Goal: Check status: Check status

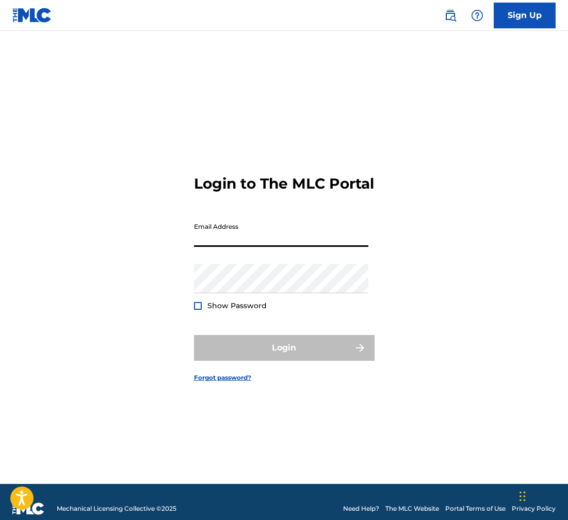
click at [205, 246] on input "Email Address" at bounding box center [281, 232] width 174 height 29
type input "[EMAIL_ADDRESS][DOMAIN_NAME]"
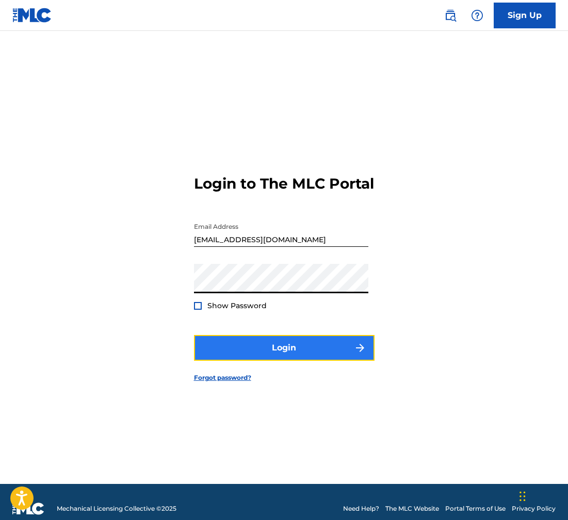
click at [289, 353] on button "Login" at bounding box center [284, 348] width 180 height 26
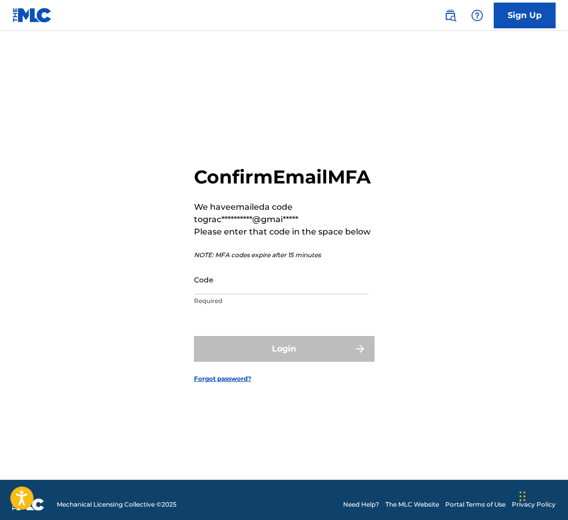
scroll to position [6, 0]
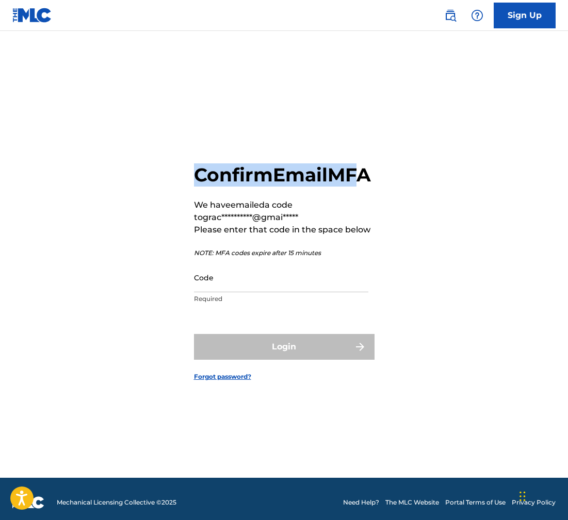
drag, startPoint x: 198, startPoint y: 166, endPoint x: 210, endPoint y: 189, distance: 25.6
click at [209, 184] on div "**********" at bounding box center [284, 264] width 568 height 427
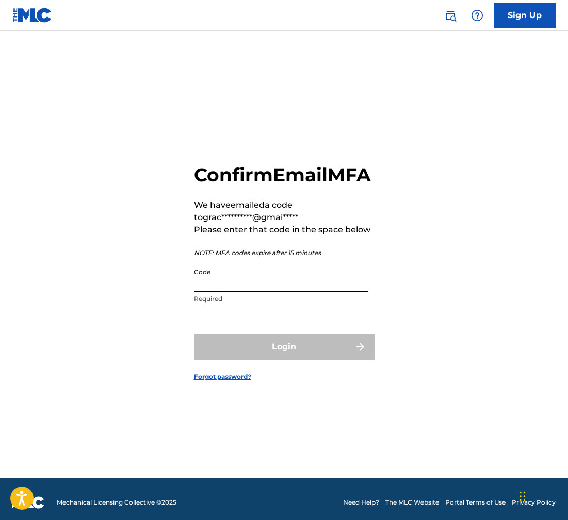
click at [211, 292] on input "Code" at bounding box center [281, 277] width 174 height 29
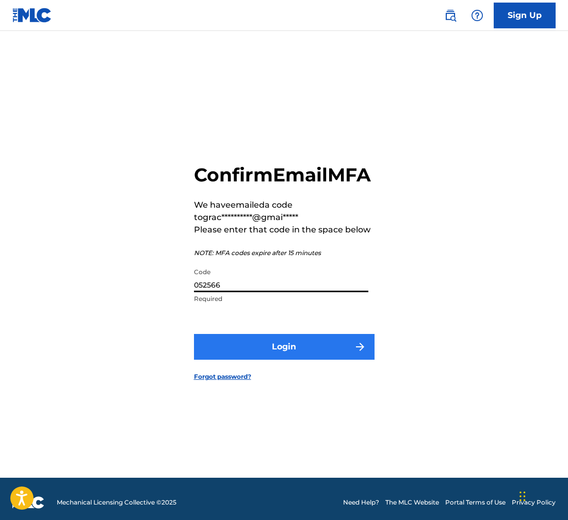
type input "052566"
click at [268, 358] on button "Login" at bounding box center [284, 347] width 180 height 26
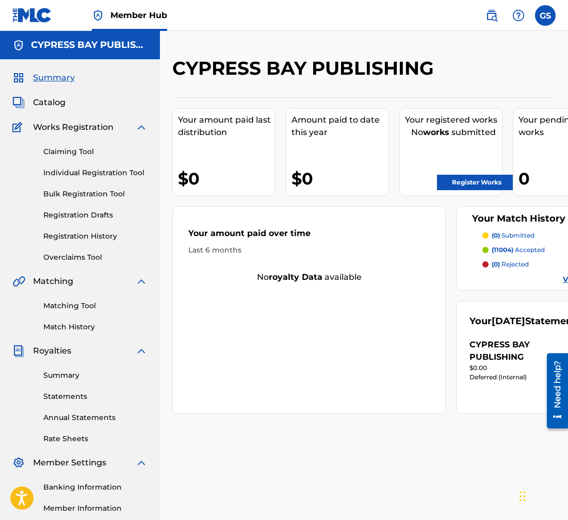
click at [47, 76] on span "Summary" at bounding box center [54, 78] width 42 height 12
click at [39, 106] on span "Catalog" at bounding box center [49, 102] width 32 height 12
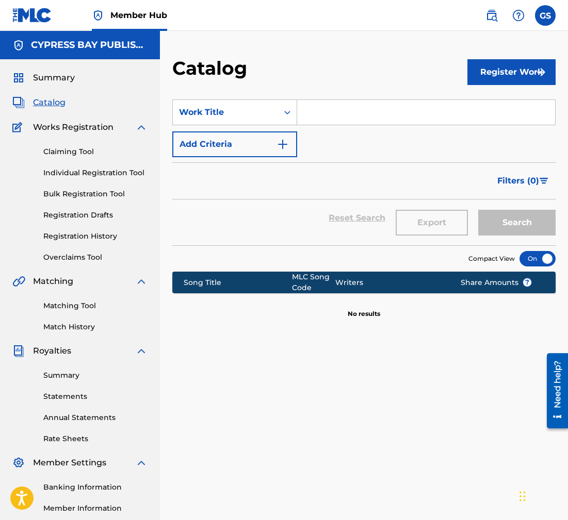
click at [39, 106] on span "Catalog" at bounding box center [49, 102] width 32 height 12
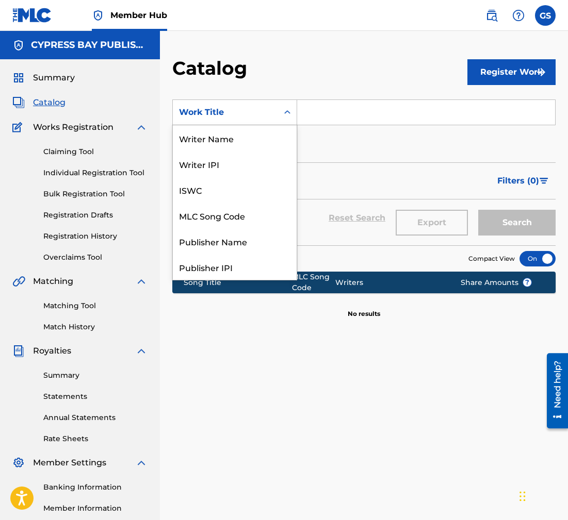
scroll to position [155, 0]
click at [285, 115] on icon "Search Form" at bounding box center [287, 112] width 10 height 10
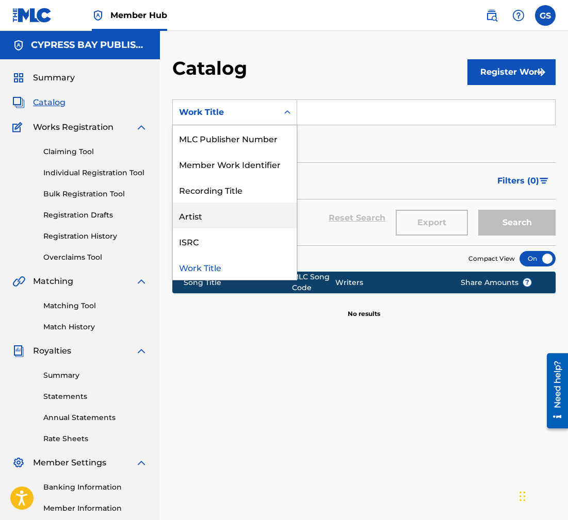
drag, startPoint x: 195, startPoint y: 218, endPoint x: 198, endPoint y: 212, distance: 6.9
click at [195, 218] on div "Artist" at bounding box center [235, 216] width 124 height 26
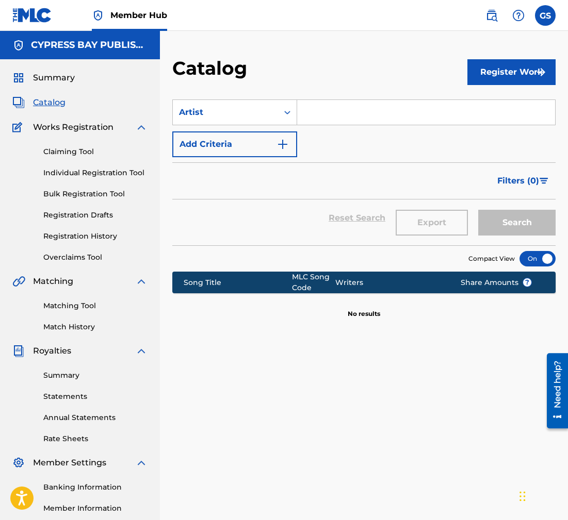
click at [312, 113] on input "Search Form" at bounding box center [426, 112] width 258 height 25
type input "[PERSON_NAME]"
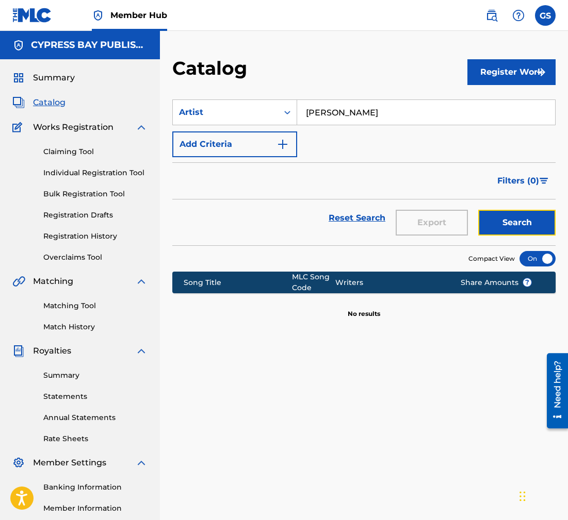
click at [504, 223] on button "Search" at bounding box center [516, 223] width 77 height 26
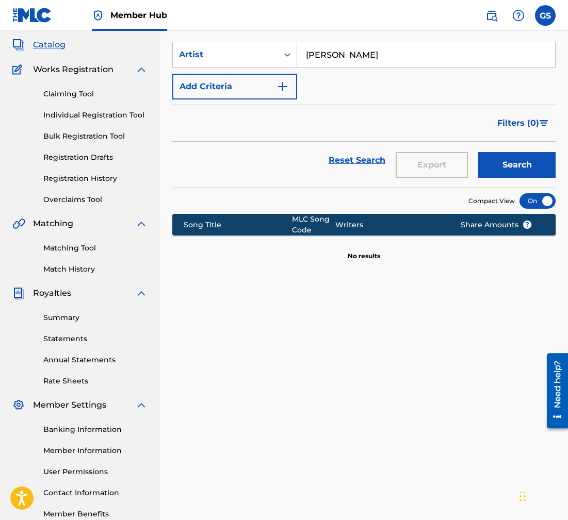
click at [78, 71] on span "Works Registration" at bounding box center [73, 69] width 80 height 12
click at [70, 96] on link "Claiming Tool" at bounding box center [95, 94] width 104 height 11
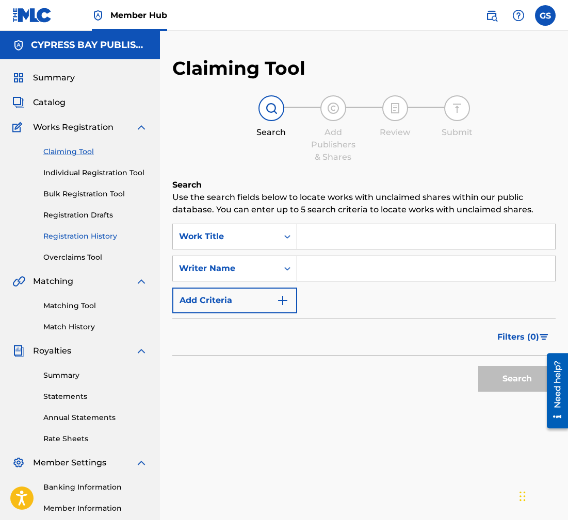
click at [59, 238] on link "Registration History" at bounding box center [95, 236] width 104 height 11
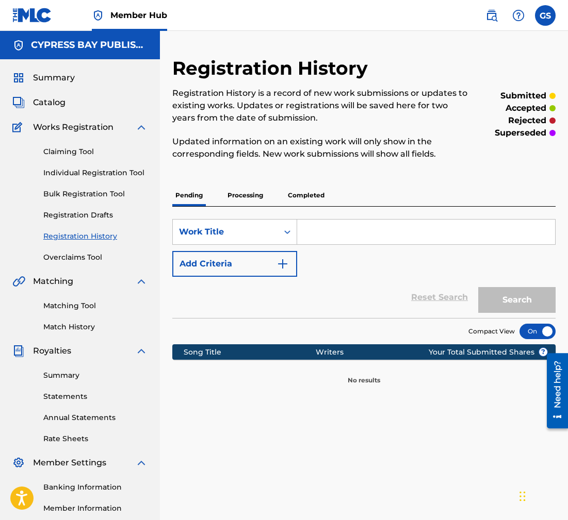
click at [250, 196] on p "Processing" at bounding box center [245, 196] width 42 height 22
click at [283, 231] on icon "Search Form" at bounding box center [287, 232] width 10 height 10
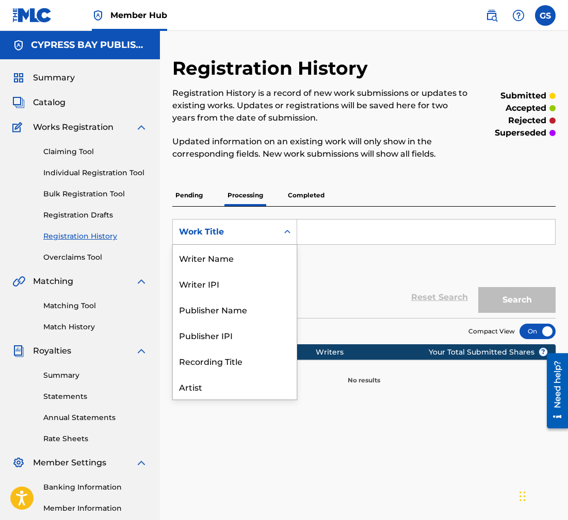
scroll to position [52, 0]
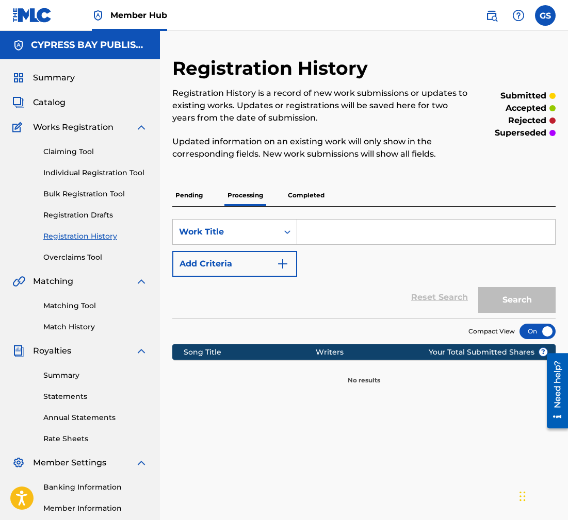
click at [301, 194] on p "Completed" at bounding box center [306, 196] width 43 height 22
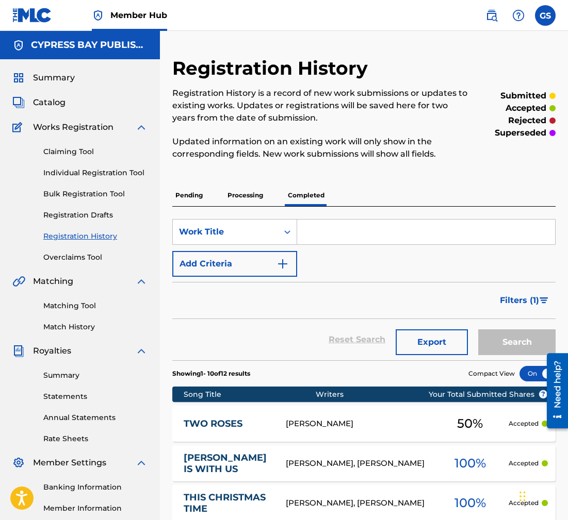
click at [160, 453] on div "Registration History Registration History is a record of new work submissions o…" at bounding box center [364, 463] width 408 height 812
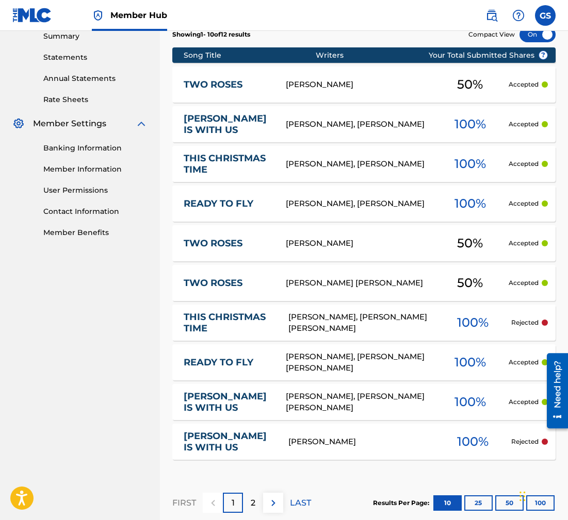
scroll to position [351, 0]
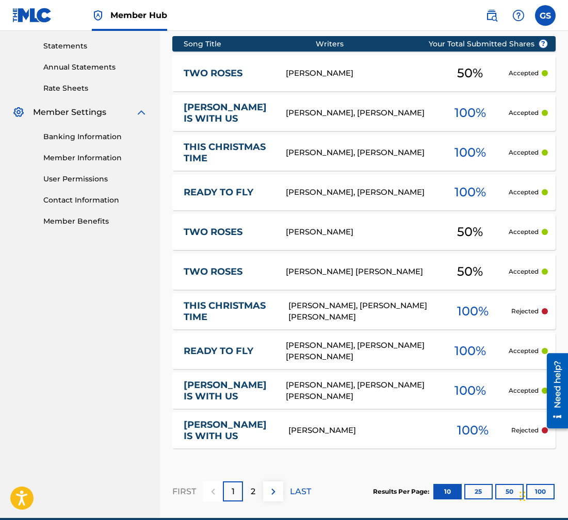
click at [524, 313] on p "Rejected" at bounding box center [524, 311] width 27 height 9
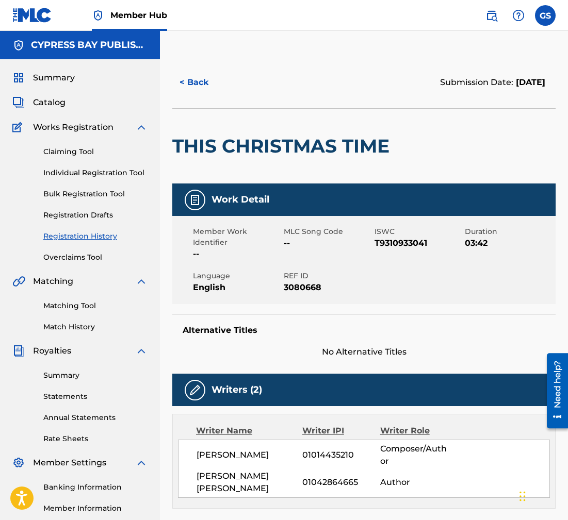
click at [509, 463] on div "[PERSON_NAME] 01014435210 Composer/Author" at bounding box center [372, 455] width 353 height 25
click at [181, 80] on button "< Back" at bounding box center [203, 83] width 62 height 26
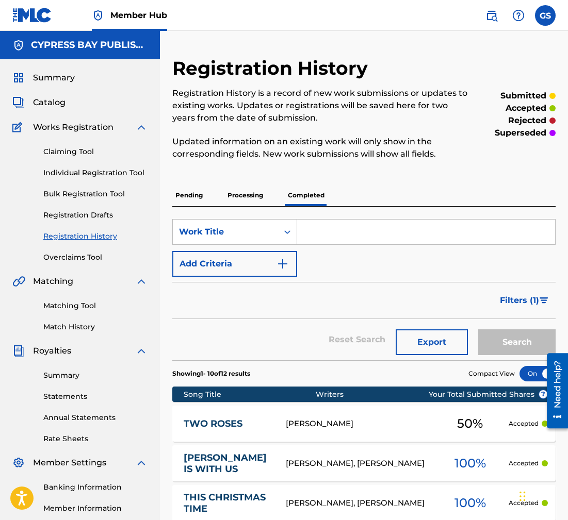
scroll to position [119, 0]
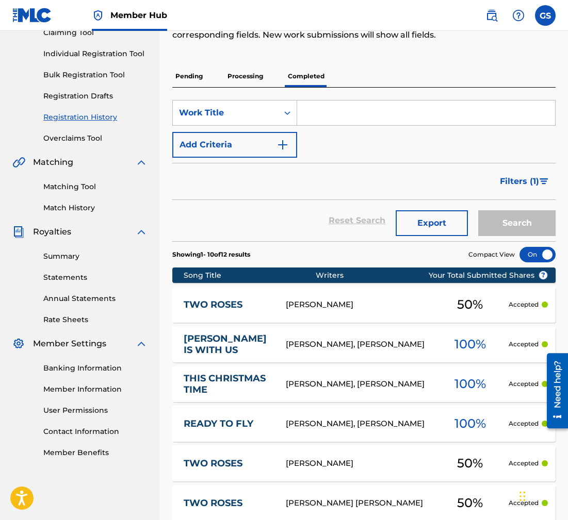
click at [468, 347] on span "100 %" at bounding box center [469, 344] width 31 height 19
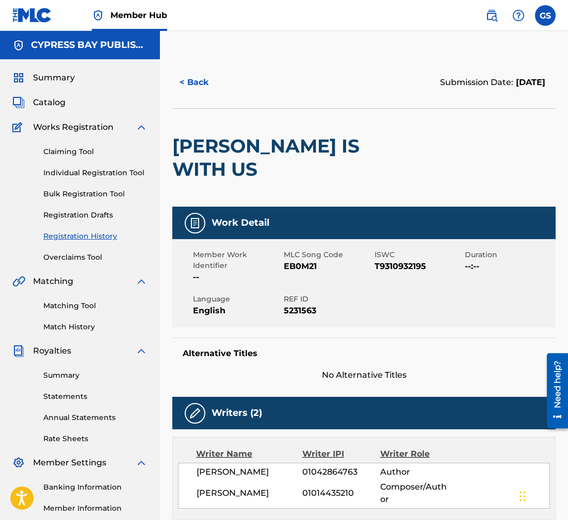
click at [107, 17] on link "Member Hub" at bounding box center [129, 15] width 75 height 30
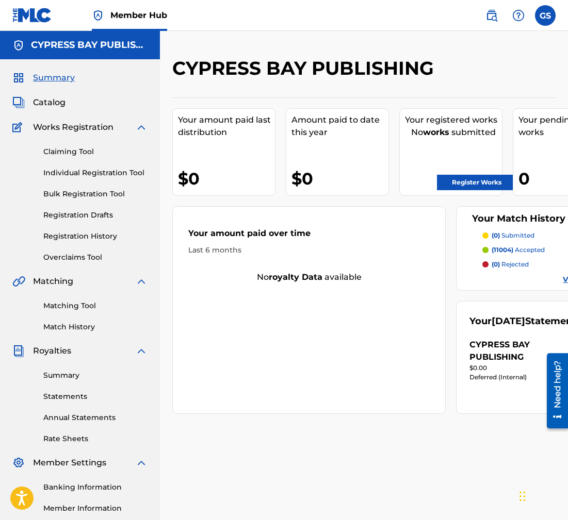
click at [107, 17] on link "Member Hub" at bounding box center [129, 15] width 75 height 30
click at [97, 16] on img at bounding box center [98, 15] width 12 height 12
